Goal: Task Accomplishment & Management: Manage account settings

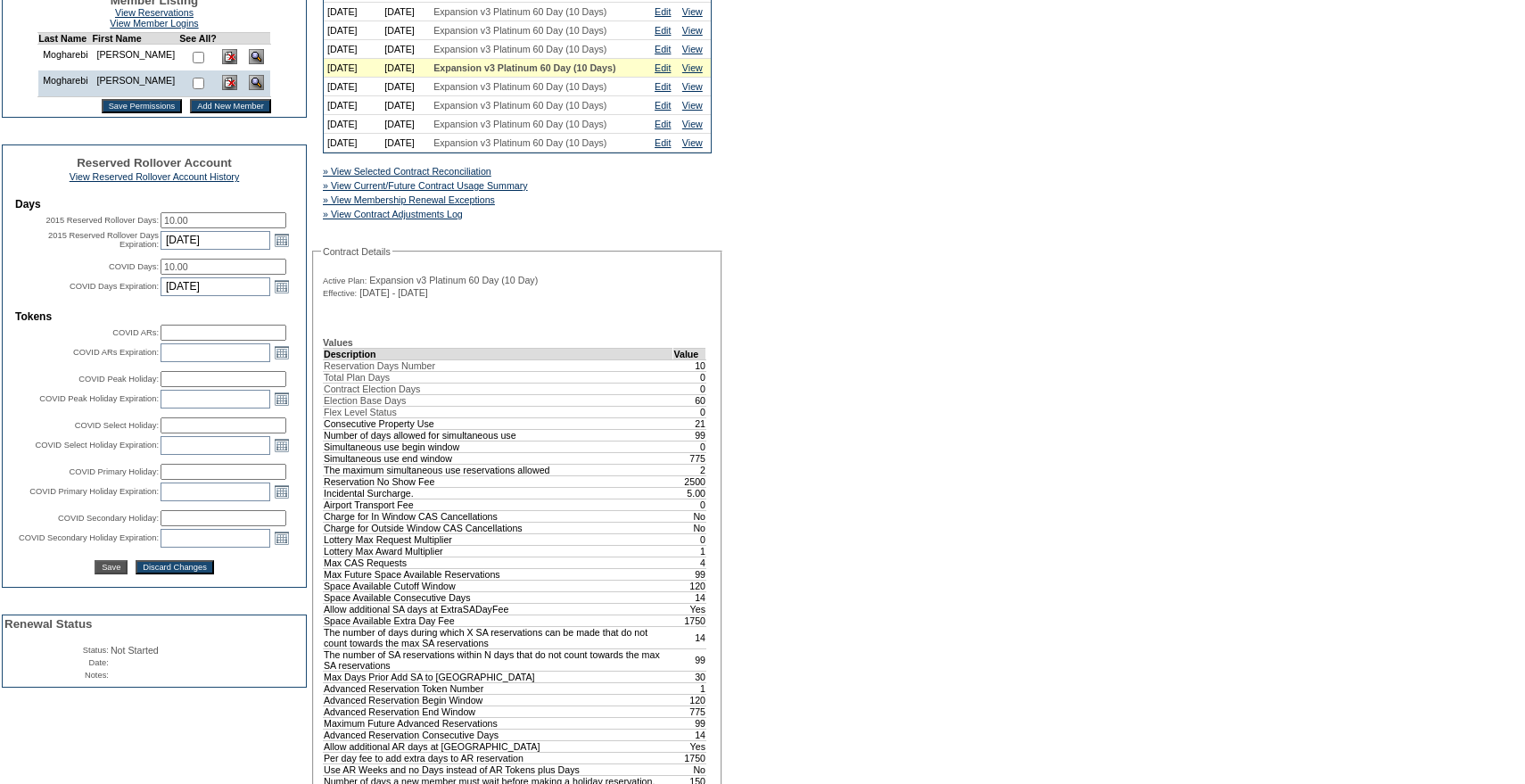
scroll to position [356, 0]
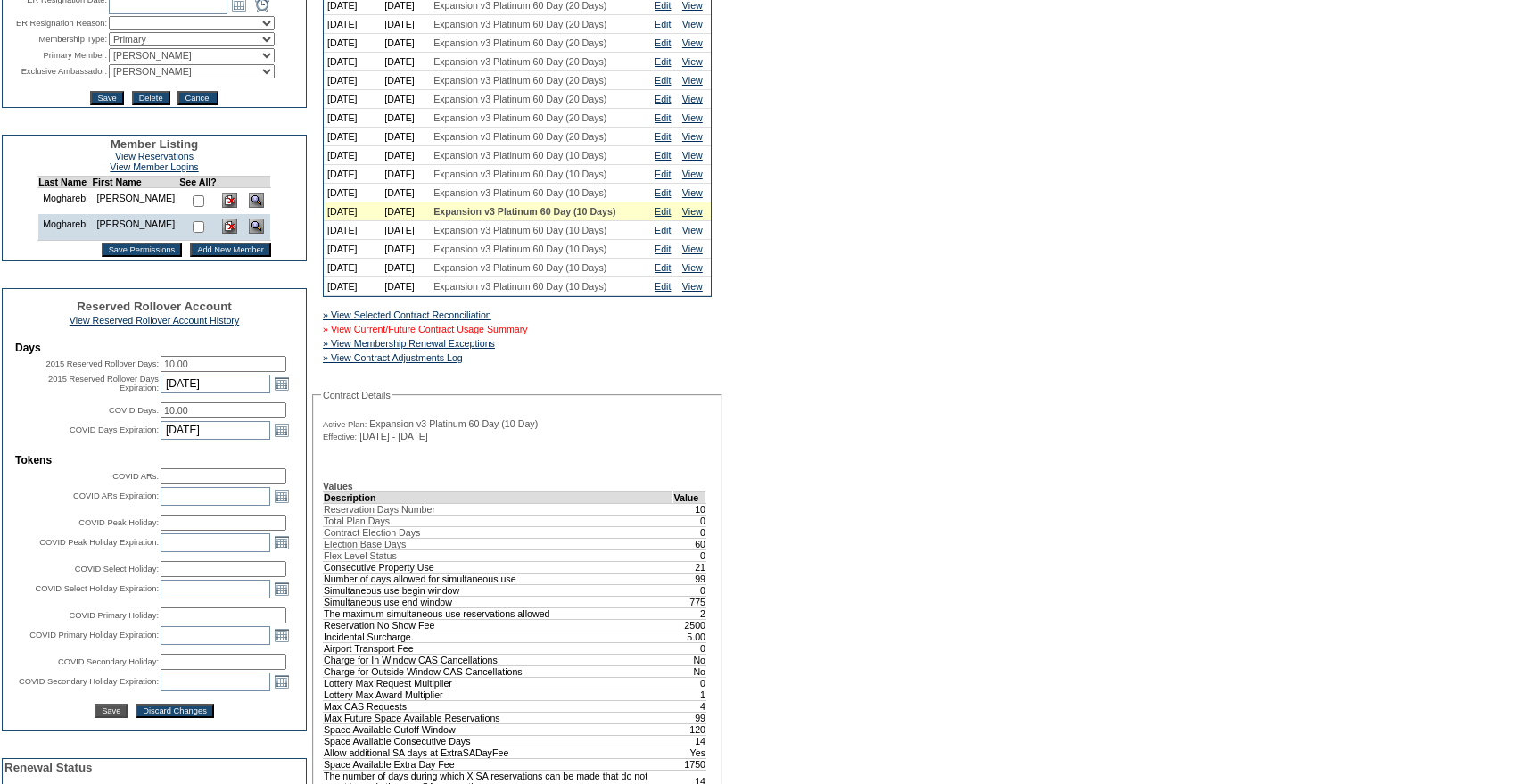
click at [528, 334] on link "» View Current/Future Contract Usage Summary" at bounding box center [426, 330] width 206 height 11
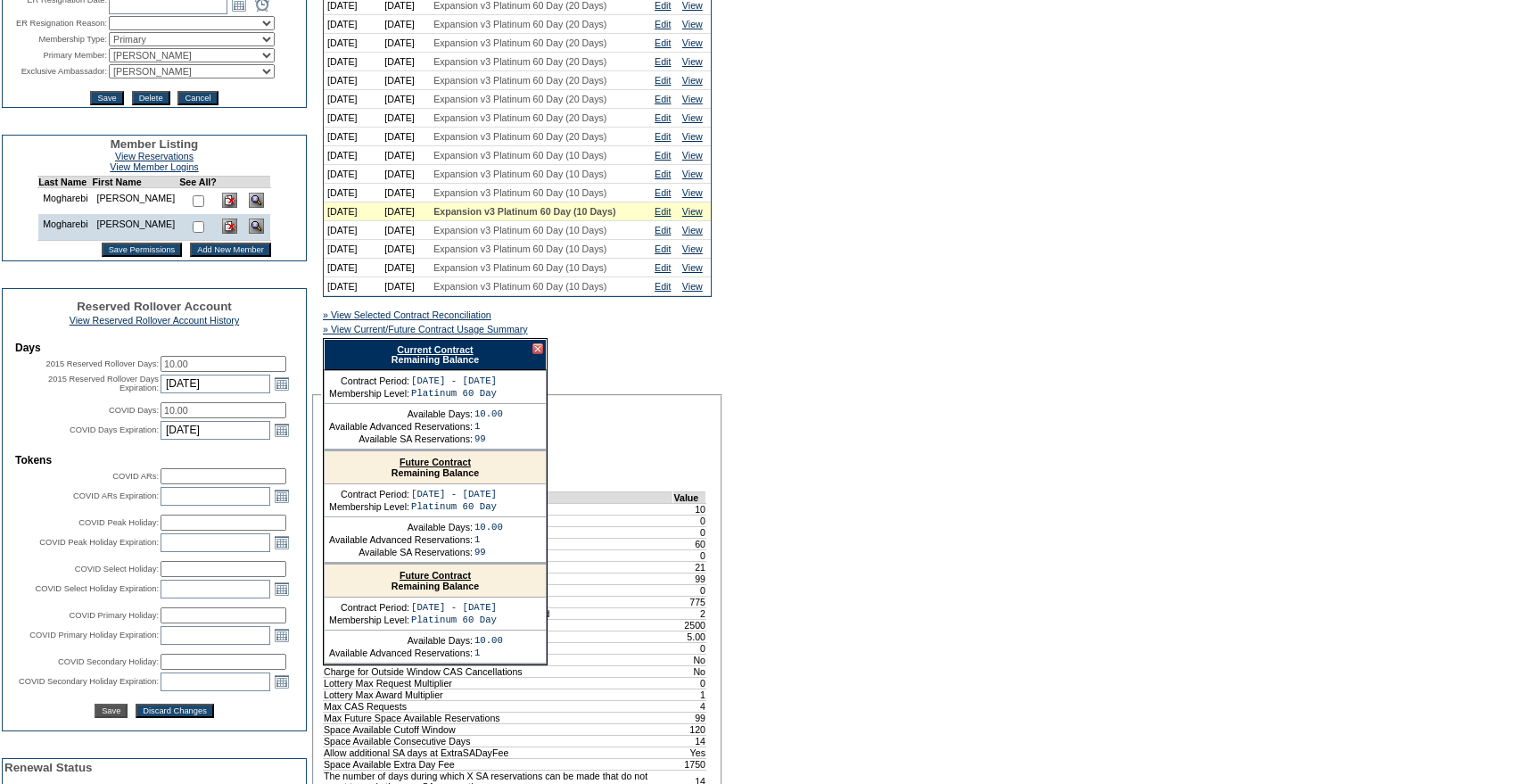
click at [464, 355] on link "Current Contract" at bounding box center [435, 349] width 76 height 11
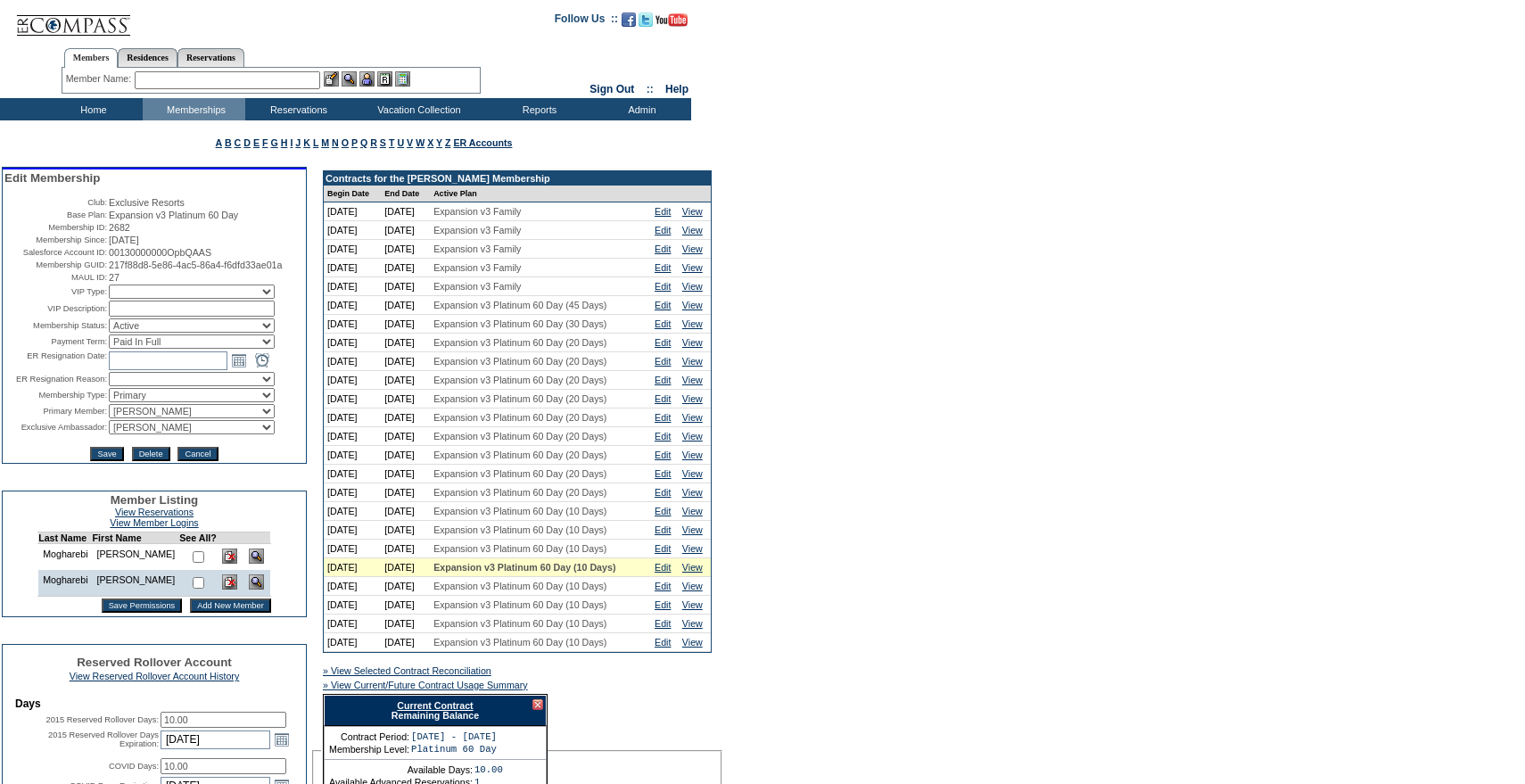
click at [188, 83] on input "text" at bounding box center [227, 81] width 186 height 18
paste input "Mcfarlane"
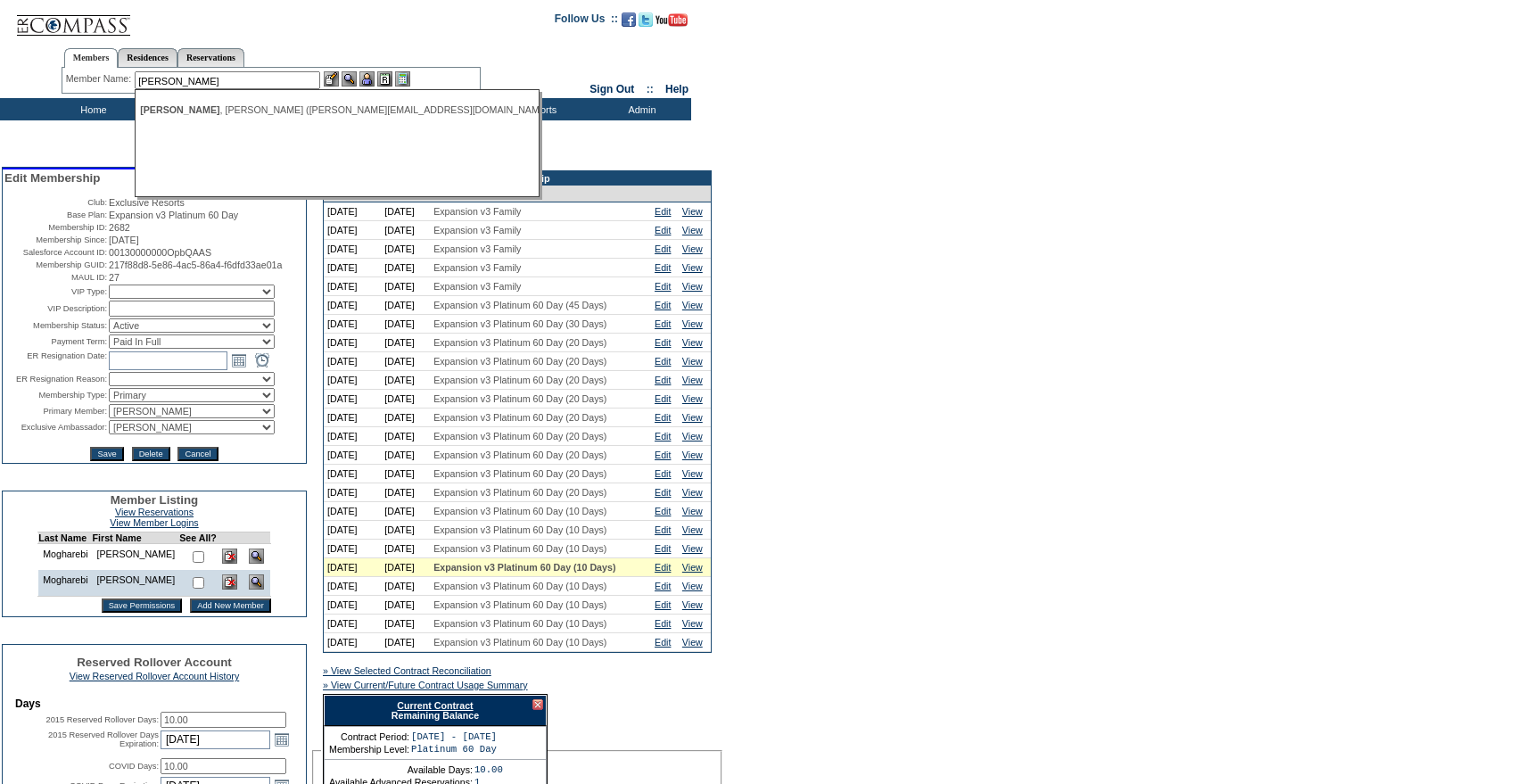
click at [185, 109] on span "McFarlane" at bounding box center [180, 110] width 80 height 11
type input "McFarlane, Jeff (jeff@jeffmcfarlane.com)"
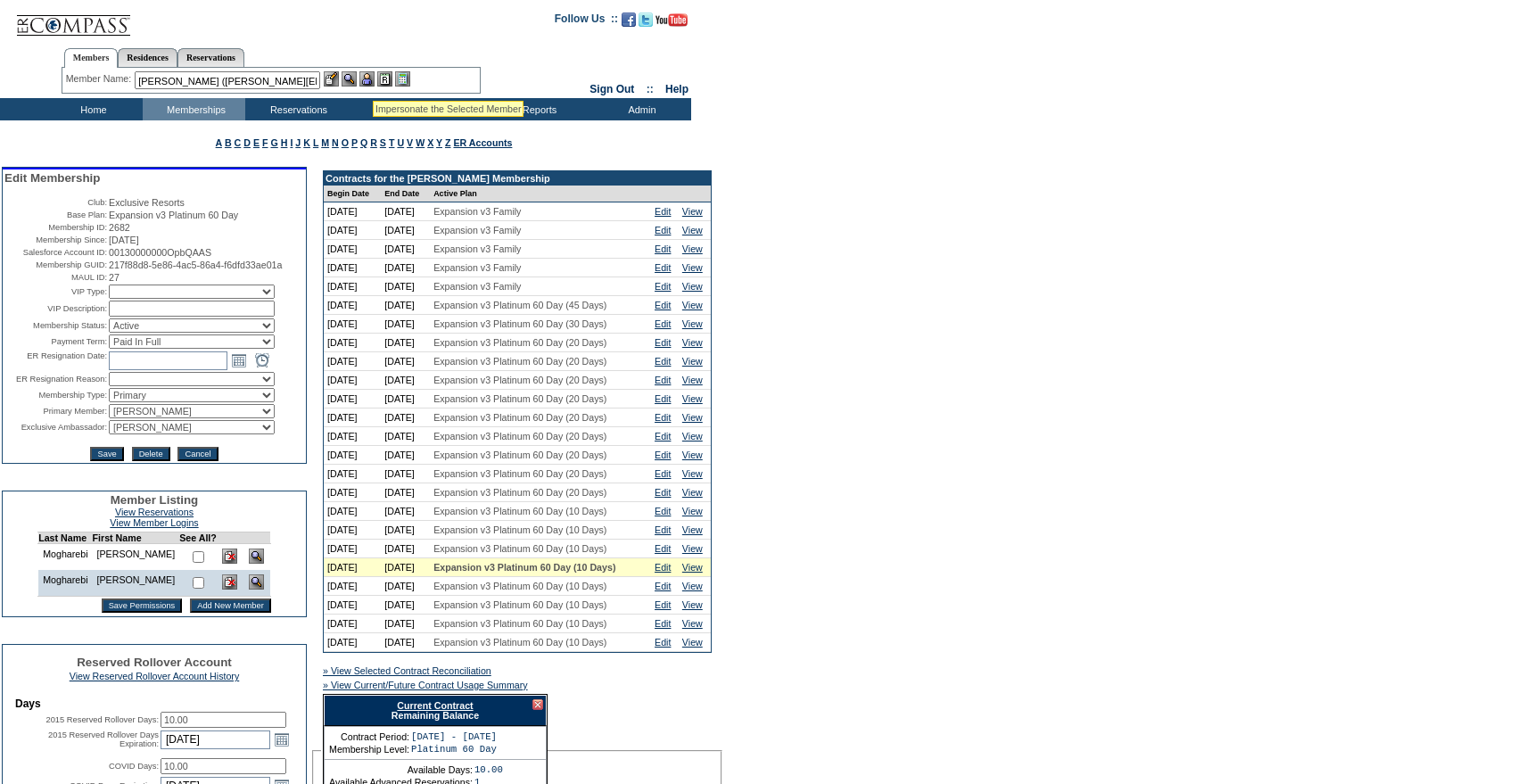
click at [373, 80] on img at bounding box center [367, 79] width 15 height 15
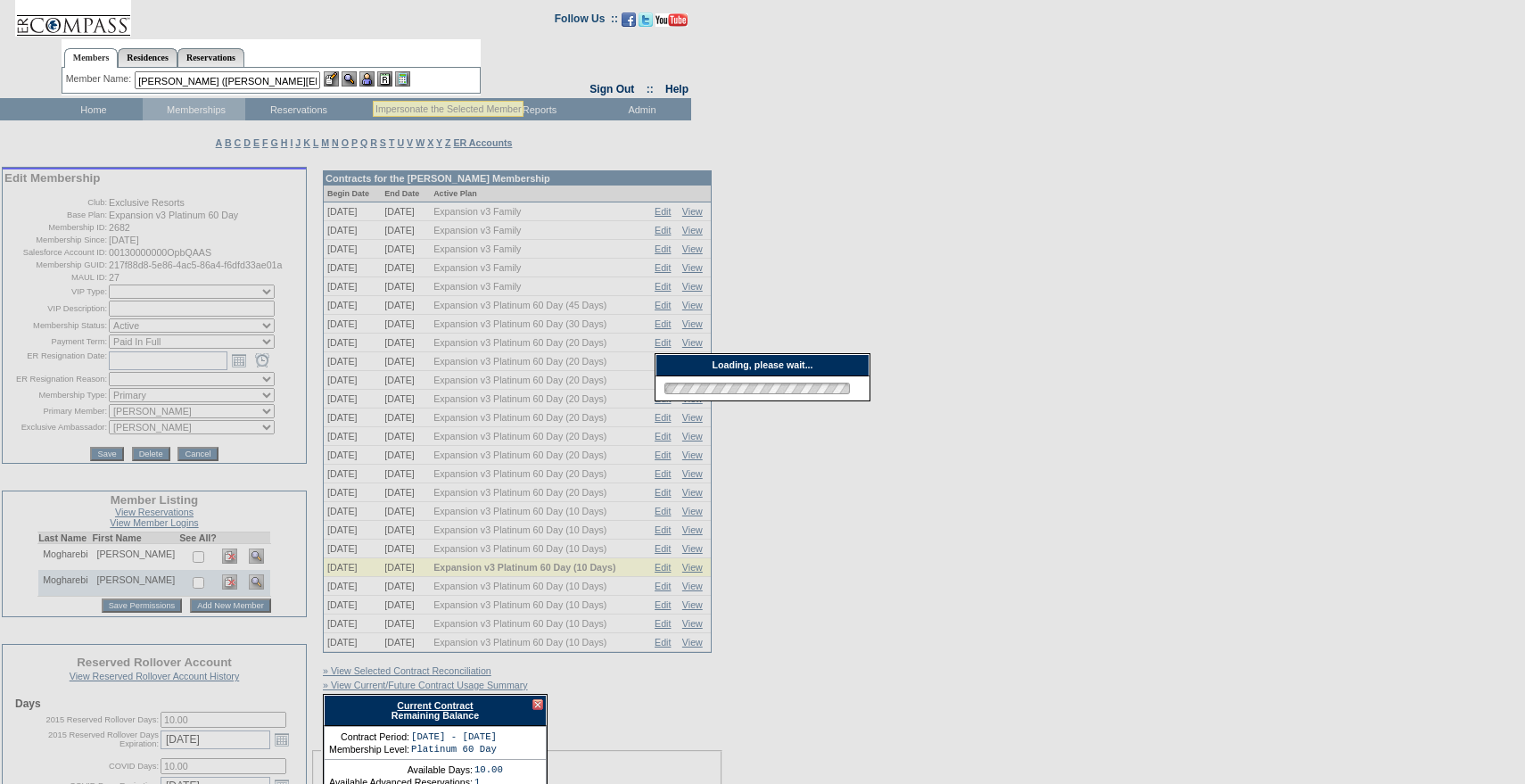
click at [337, 80] on img at bounding box center [331, 79] width 15 height 15
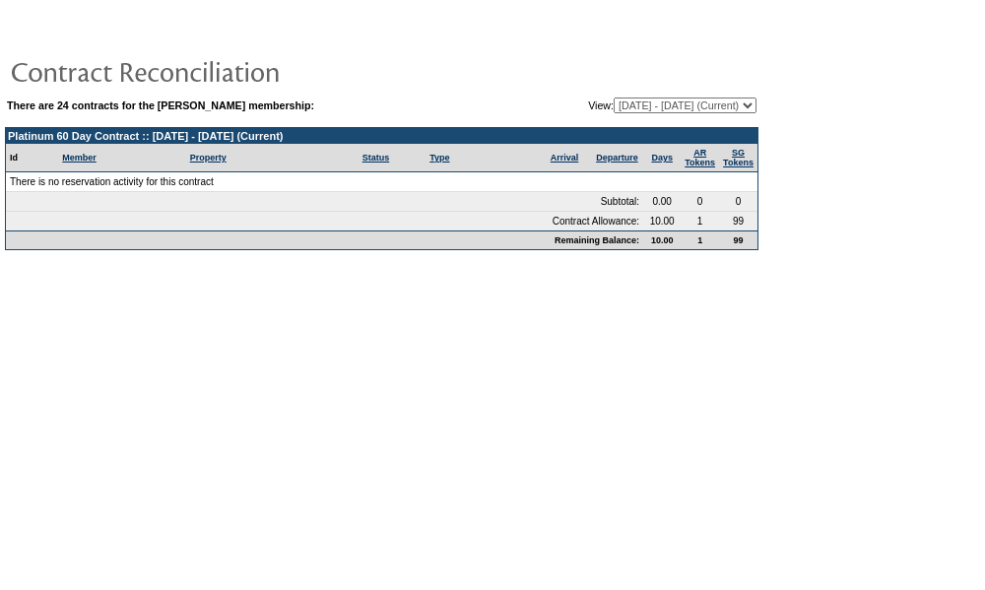
click at [620, 110] on select "[DATE] - [DATE] [DATE] - [DATE] [DATE] - [DATE] [DATE] - [DATE] [DATE] - [DATE]…" at bounding box center [685, 106] width 143 height 16
select select "119396"
click at [614, 98] on select "[DATE] - [DATE] [DATE] - [DATE] [DATE] - [DATE] [DATE] - [DATE] [DATE] - [DATE]…" at bounding box center [685, 106] width 143 height 16
click at [622, 106] on select "[DATE] - [DATE] [DATE] - [DATE] [DATE] - [DATE] [DATE] - [DATE] [DATE] - [DATE]…" at bounding box center [685, 106] width 143 height 16
select select "109128"
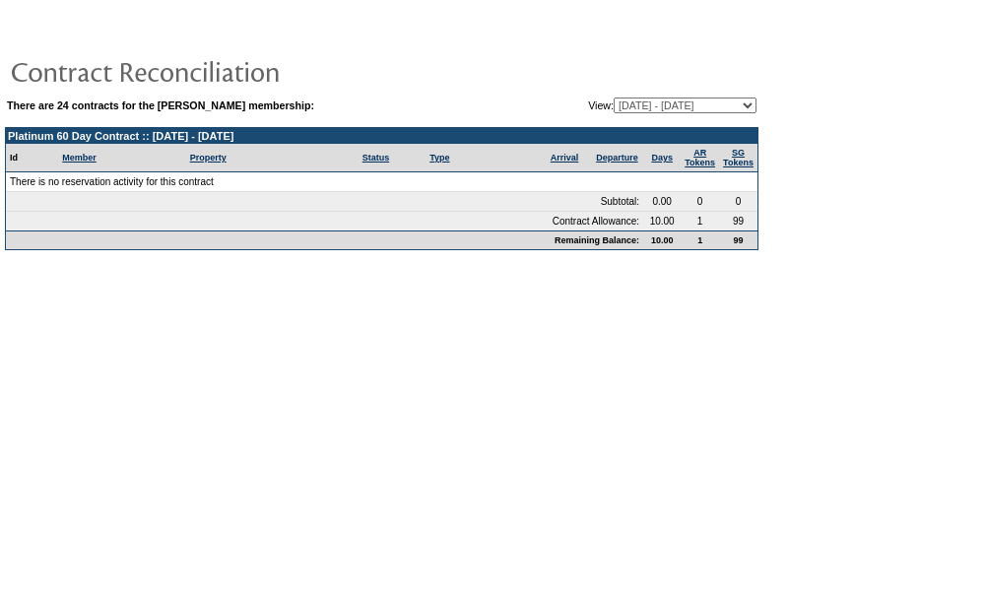
click at [614, 98] on select "[DATE] - [DATE] [DATE] - [DATE] [DATE] - [DATE] [DATE] - [DATE] [DATE] - [DATE]…" at bounding box center [685, 106] width 143 height 16
click at [619, 105] on select "[DATE] - [DATE] [DATE] - [DATE] [DATE] - [DATE] [DATE] - [DATE] [DATE] - [DATE]…" at bounding box center [685, 106] width 143 height 16
select select "104072"
click at [614, 98] on select "[DATE] - [DATE] [DATE] - [DATE] [DATE] - [DATE] [DATE] - [DATE] [DATE] - [DATE]…" at bounding box center [685, 106] width 143 height 16
